Goal: Find specific page/section: Find specific page/section

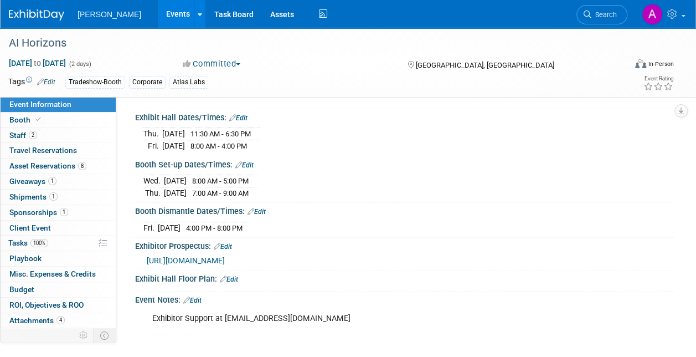
click at [325, 169] on div "Wed. Sep 10, 2025 8:00 AM - 5:00 PM Thu. Sep 11, 2025 7:00 AM - 9:00 AM Save Ch…" at bounding box center [404, 184] width 539 height 30
click at [606, 13] on span "Search" at bounding box center [603, 15] width 25 height 8
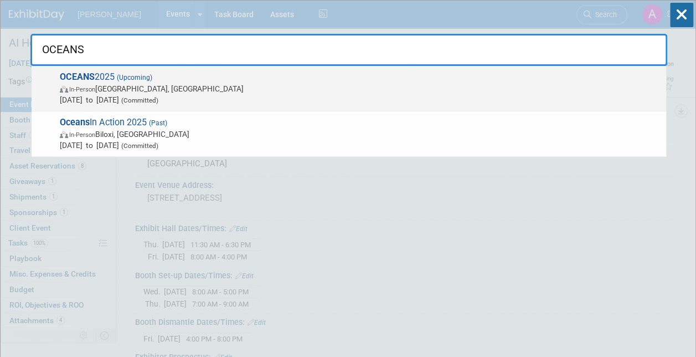
type input "OCEANS"
click at [70, 86] on span "In-Person" at bounding box center [82, 89] width 26 height 7
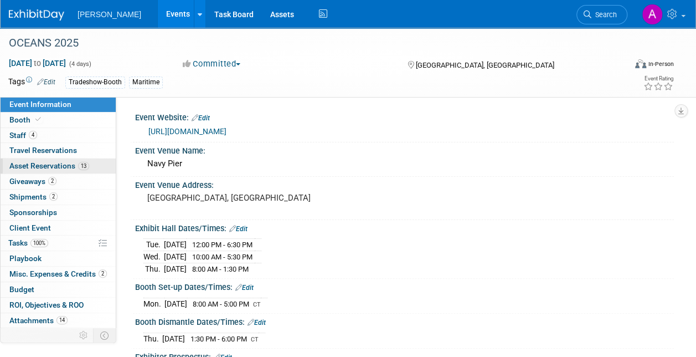
click at [35, 165] on span "Asset Reservations 13" at bounding box center [49, 165] width 80 height 9
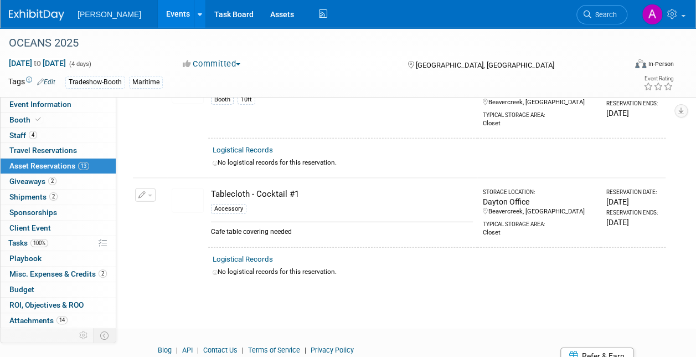
scroll to position [1411, 0]
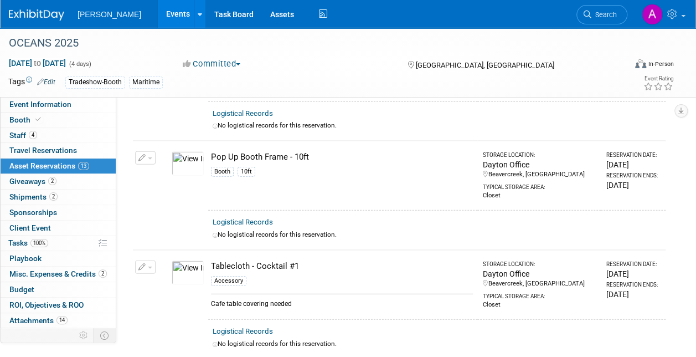
click at [152, 260] on button "button" at bounding box center [145, 266] width 20 height 13
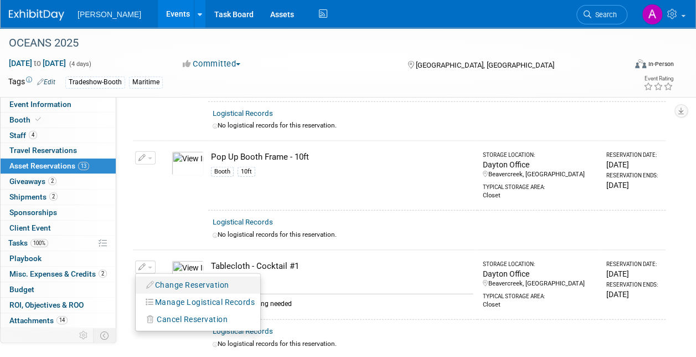
click at [176, 277] on button "Change Reservation" at bounding box center [188, 284] width 94 height 15
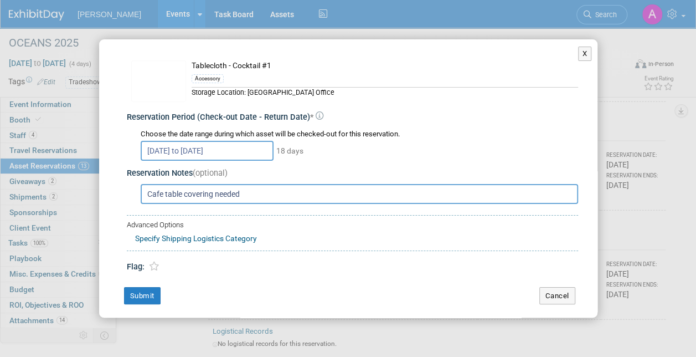
scroll to position [14, 0]
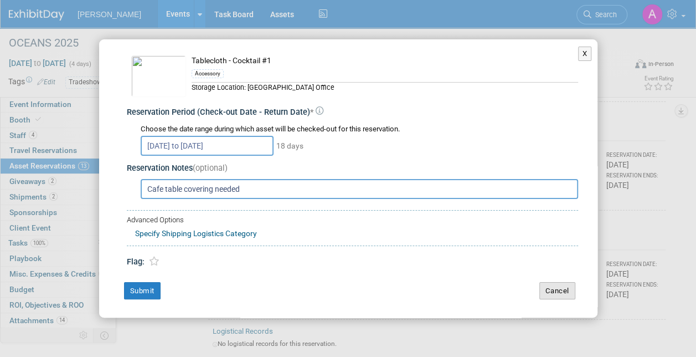
click at [541, 282] on button "Cancel" at bounding box center [557, 291] width 36 height 18
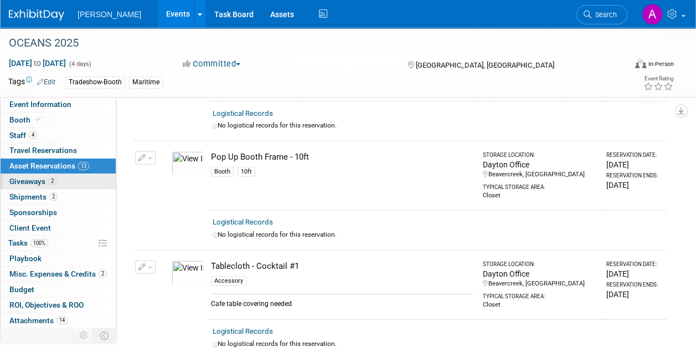
click at [35, 179] on span "Giveaways 2" at bounding box center [32, 181] width 47 height 9
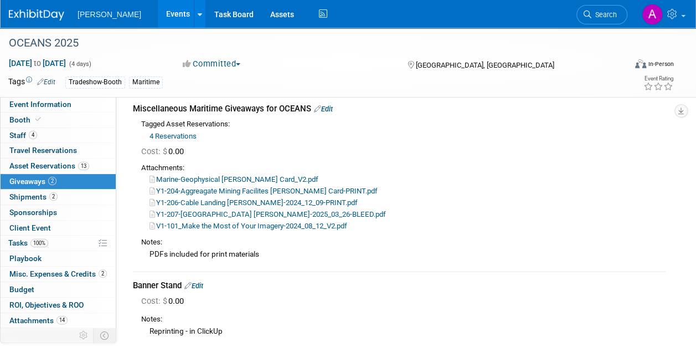
scroll to position [0, 0]
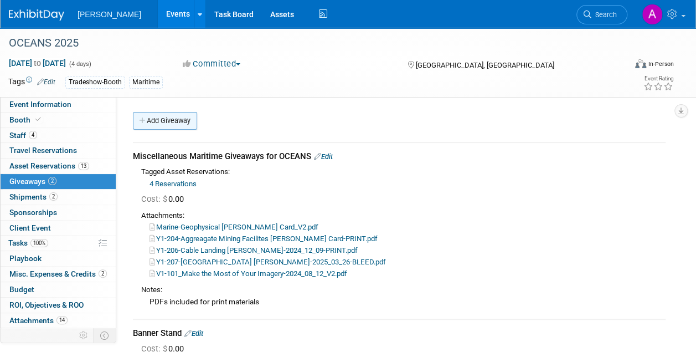
click at [166, 119] on link "Add Giveaway" at bounding box center [165, 121] width 64 height 18
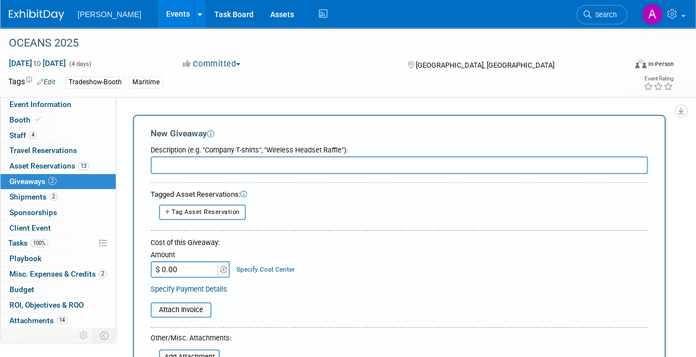
click at [177, 163] on input "text" at bounding box center [399, 165] width 497 height 18
type input "m"
click at [39, 194] on span "Shipments 2" at bounding box center [33, 196] width 48 height 9
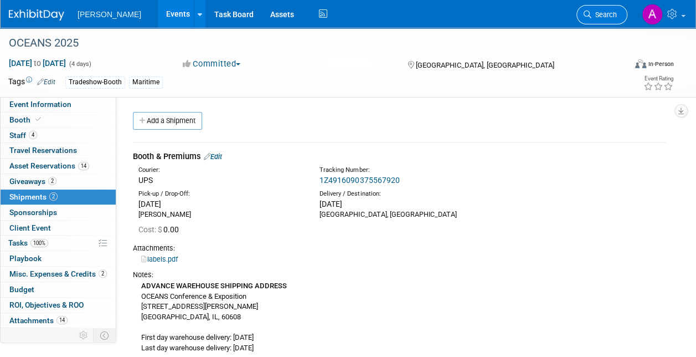
click at [599, 13] on span "Search" at bounding box center [603, 15] width 25 height 8
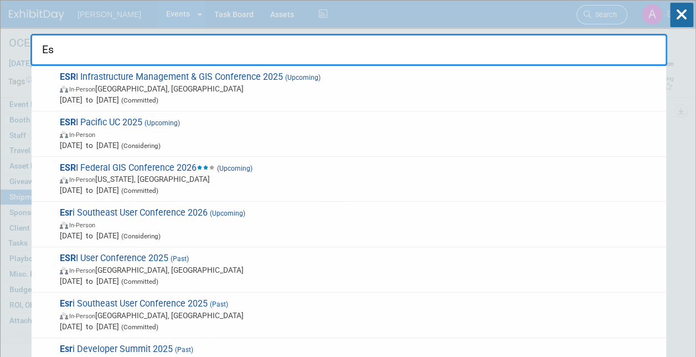
type input "E"
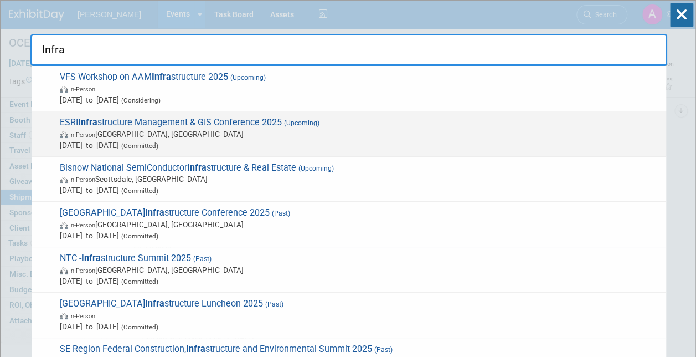
type input "Infra"
click at [147, 126] on span "ESRI Infra structure Management & GIS Conference 2025 (Upcoming) In-Person [GEO…" at bounding box center [358, 134] width 604 height 34
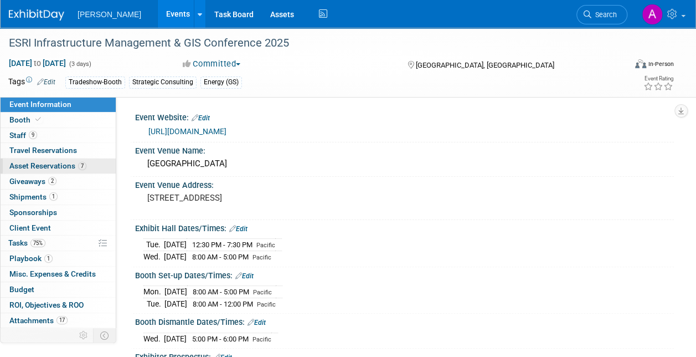
click at [37, 165] on span "Asset Reservations 7" at bounding box center [47, 165] width 77 height 9
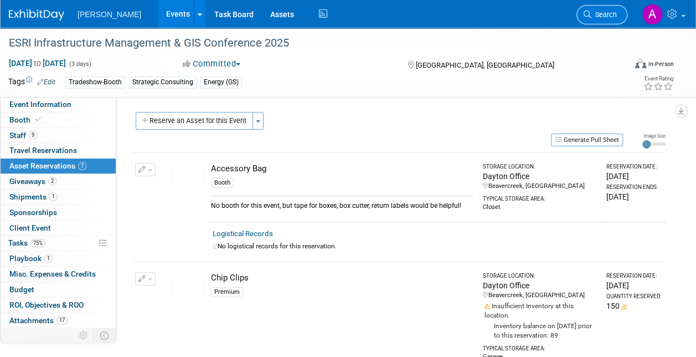
click at [603, 11] on span "Search" at bounding box center [603, 15] width 25 height 8
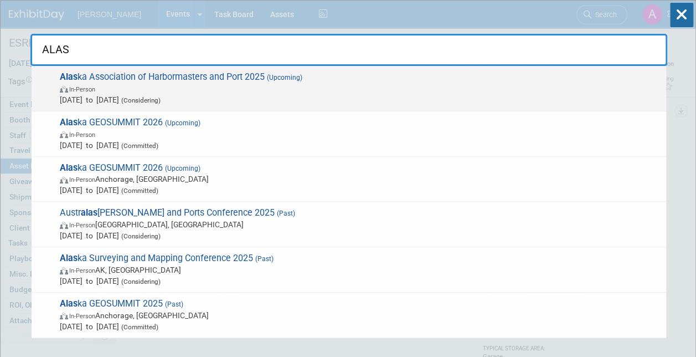
type input "ALAS"
click at [169, 80] on span "Alas ka Association of Harbormasters and Port 2025 (Upcoming) In-Person Oct 21,…" at bounding box center [358, 88] width 604 height 34
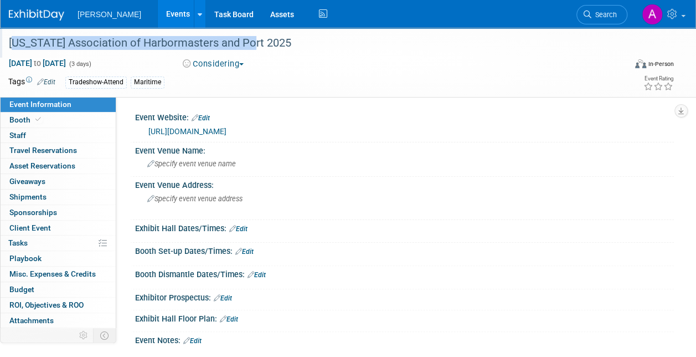
drag, startPoint x: 8, startPoint y: 42, endPoint x: 243, endPoint y: 47, distance: 234.9
click at [243, 47] on div "Alaska Association of Harbormasters and Port 2025" at bounding box center [311, 43] width 612 height 20
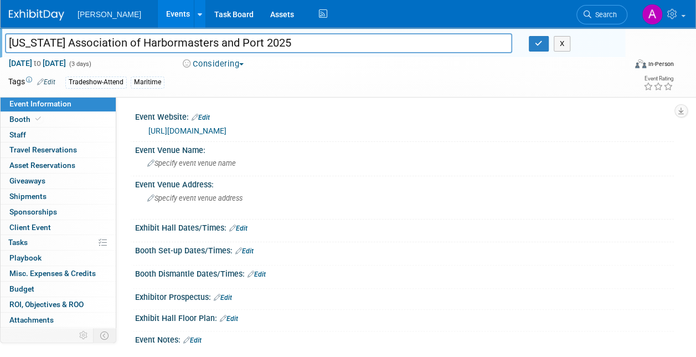
drag, startPoint x: 239, startPoint y: 43, endPoint x: 9, endPoint y: 44, distance: 229.8
click at [9, 44] on input "Alaska Association of Harbormasters and Port 2025" at bounding box center [258, 42] width 507 height 19
click at [543, 42] on button "button" at bounding box center [539, 44] width 20 height 16
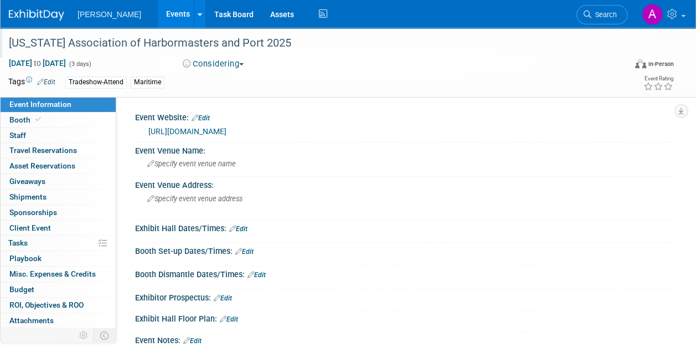
click at [212, 131] on link "https://aahpa.wildapricot.org/" at bounding box center [187, 131] width 78 height 9
